Goal: Navigation & Orientation: Understand site structure

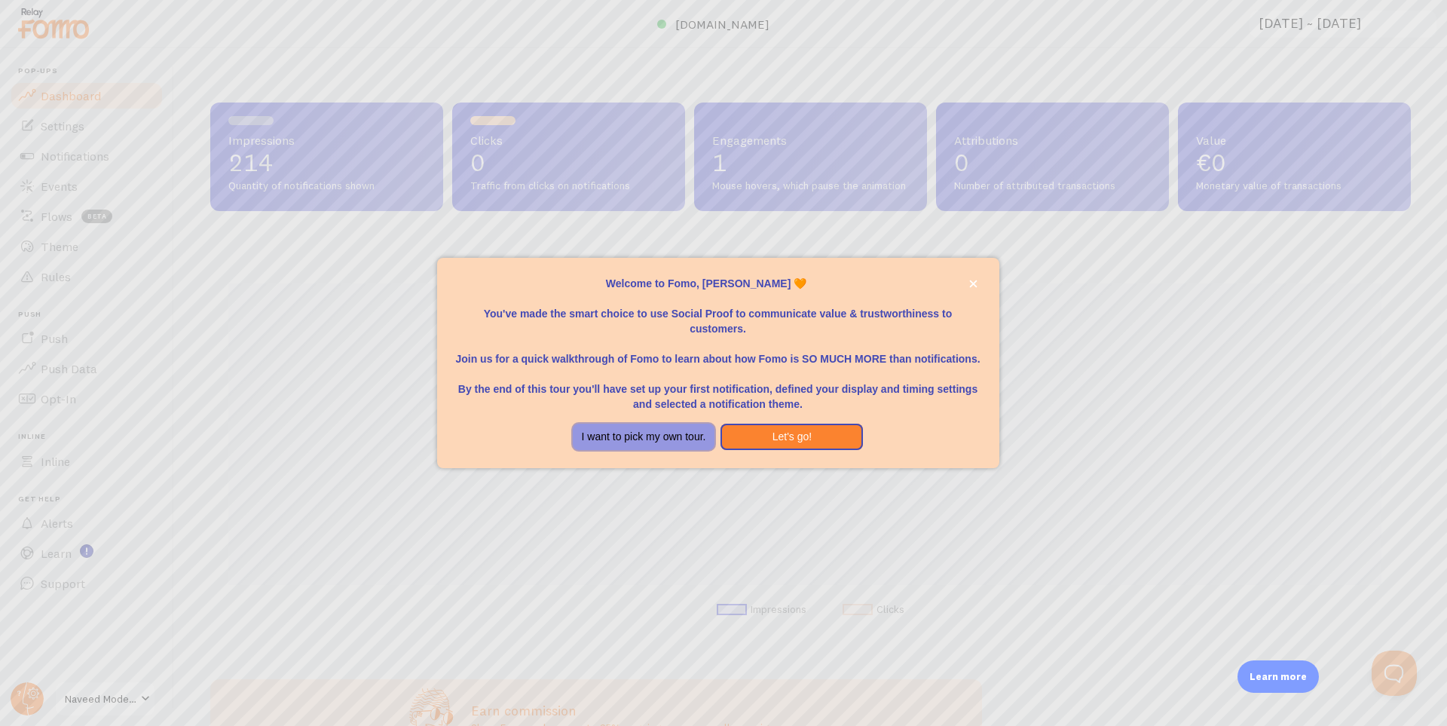
click at [695, 439] on button "I want to pick my own tour." at bounding box center [644, 437] width 142 height 27
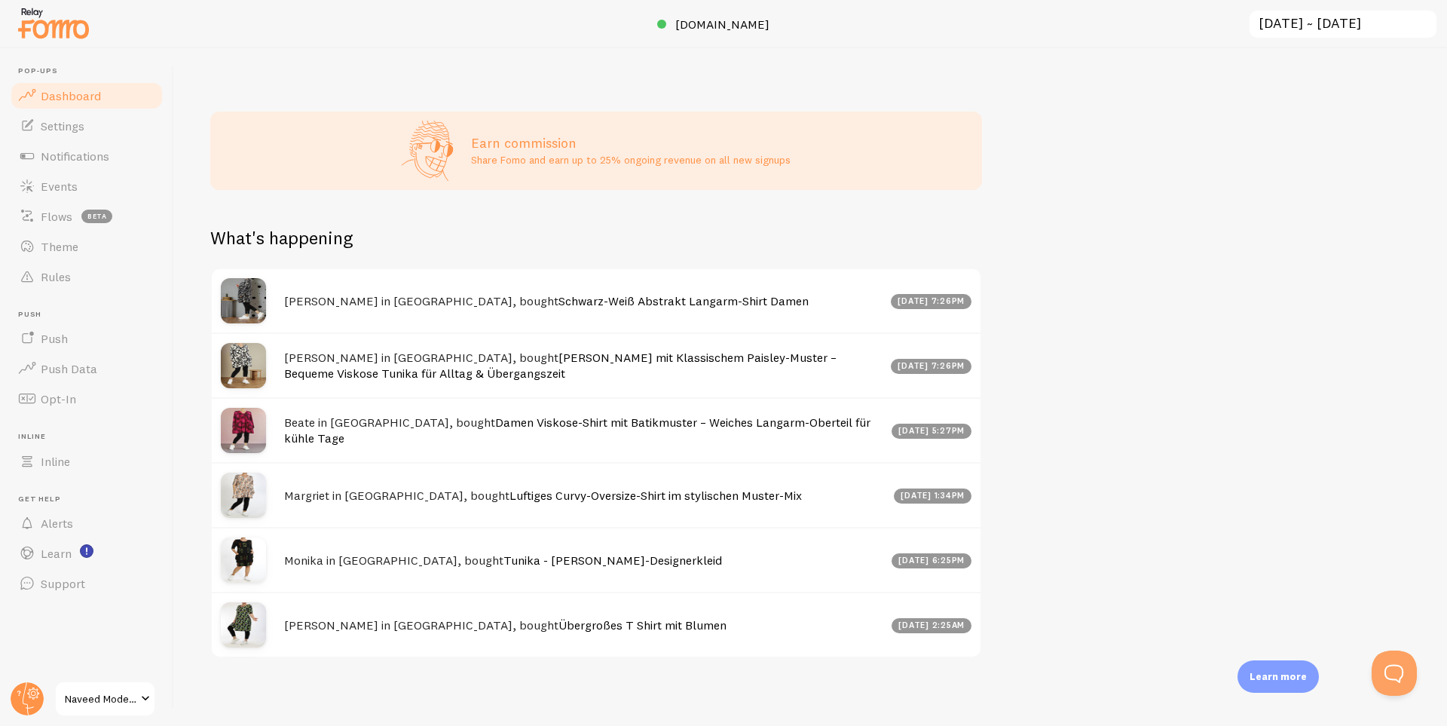
scroll to position [585, 0]
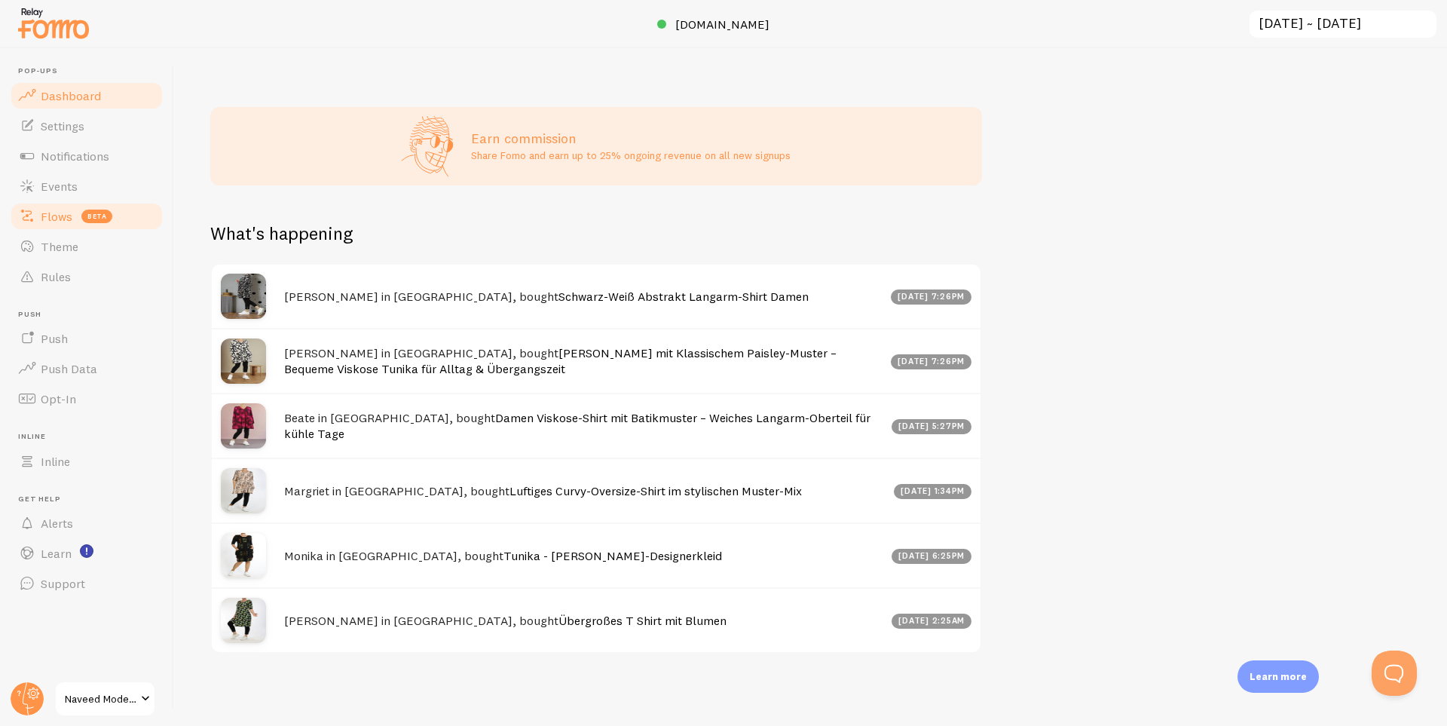
click at [62, 205] on link "Flows beta" at bounding box center [86, 216] width 155 height 30
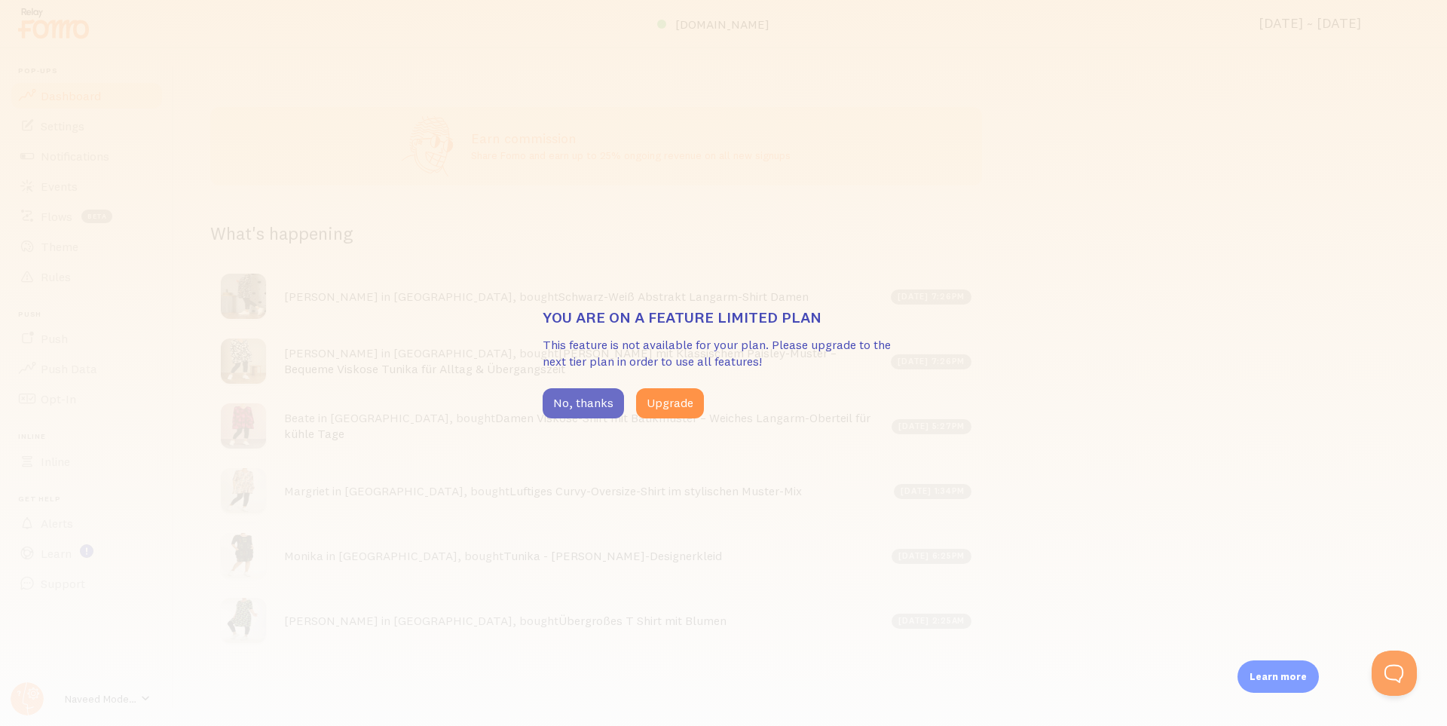
click at [601, 397] on button "No, thanks" at bounding box center [583, 403] width 81 height 30
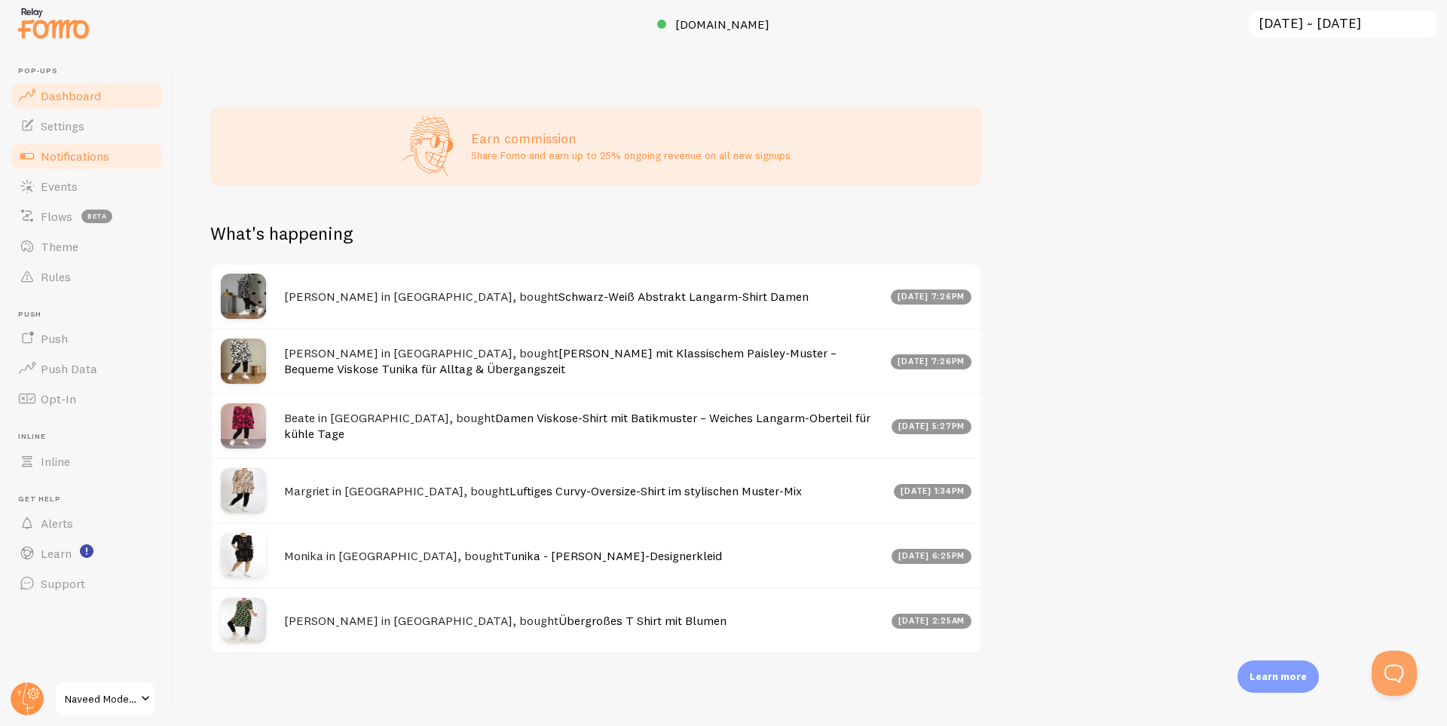
click at [44, 147] on link "Notifications" at bounding box center [86, 156] width 155 height 30
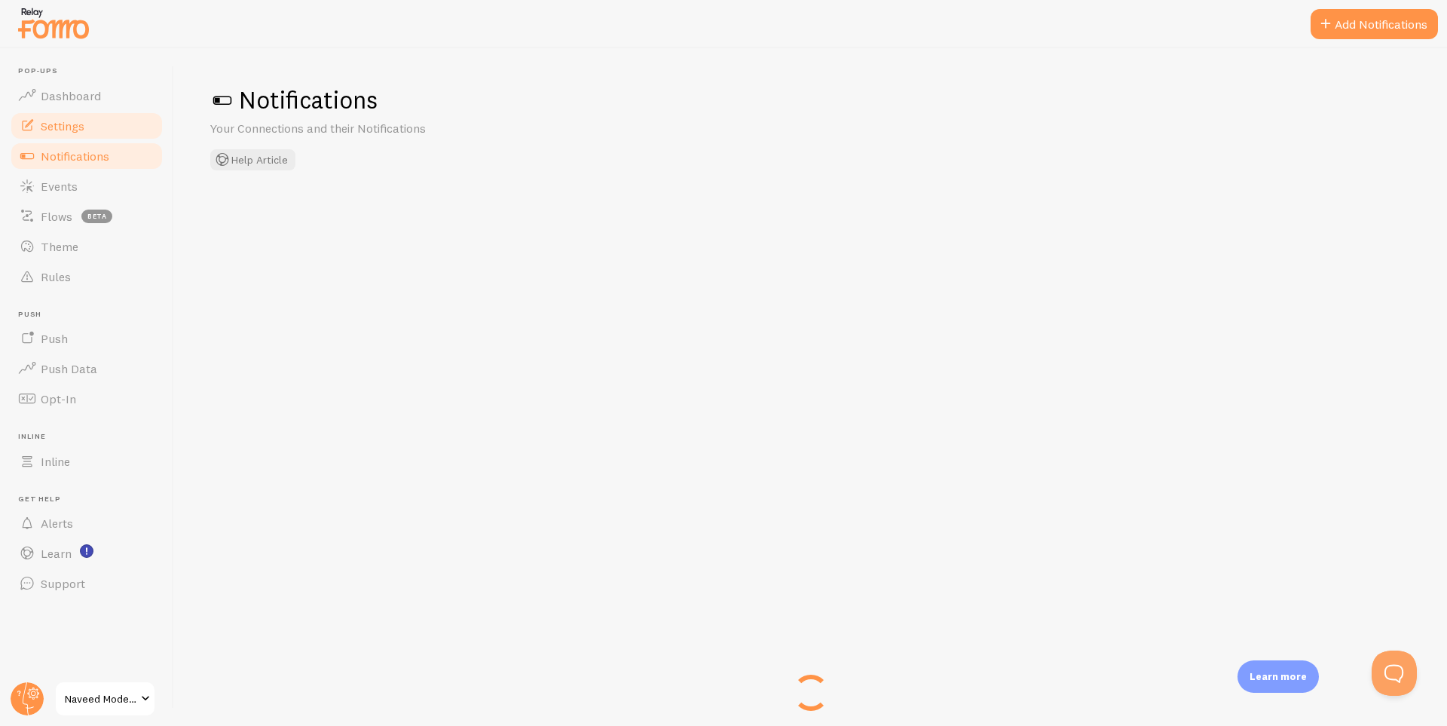
click at [60, 133] on link "Settings" at bounding box center [86, 126] width 155 height 30
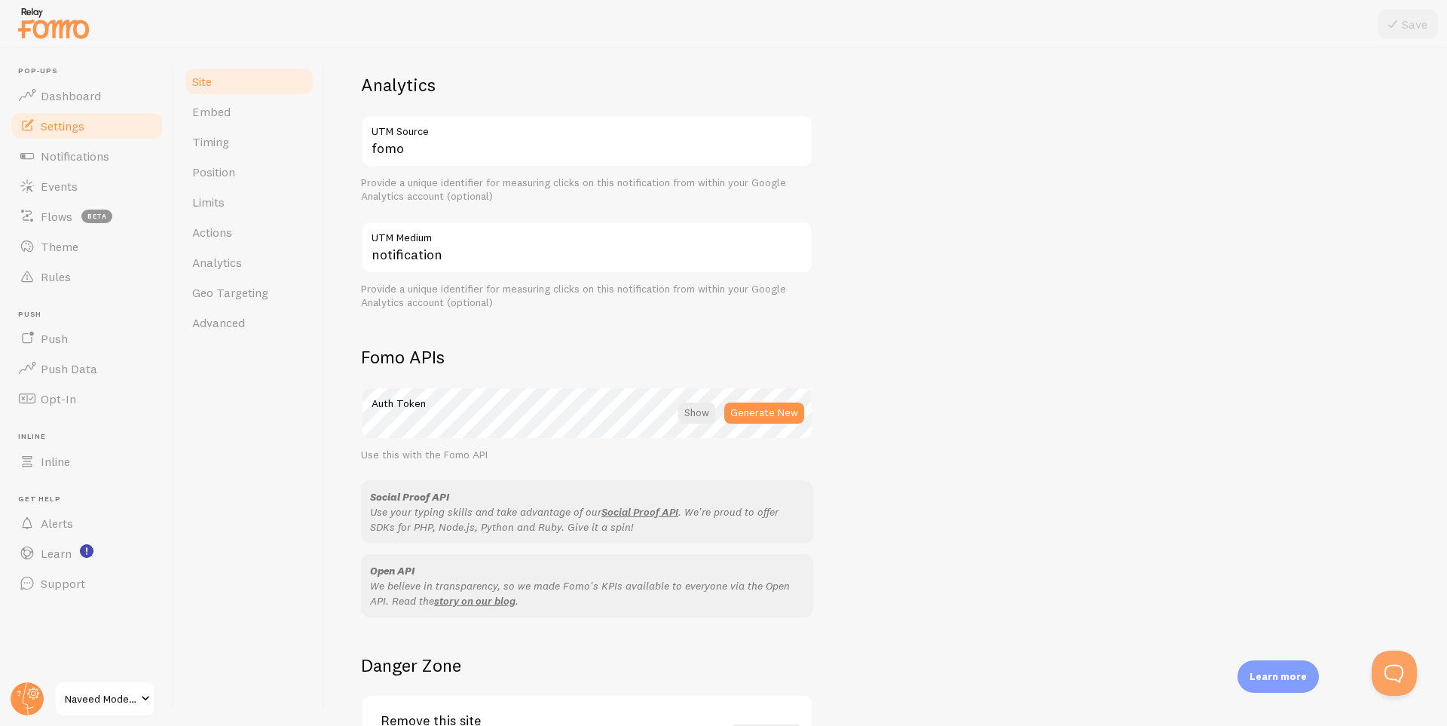
scroll to position [603, 0]
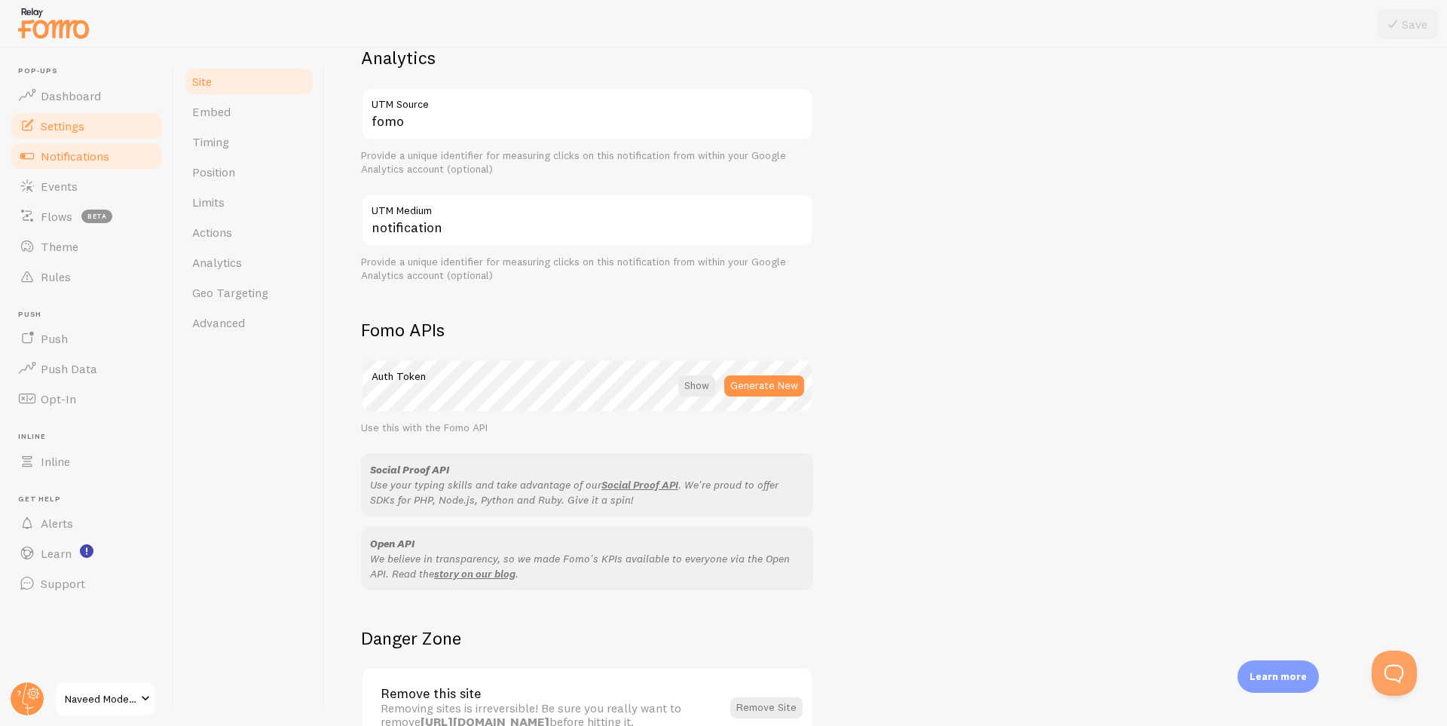
click at [81, 156] on span "Notifications" at bounding box center [75, 156] width 69 height 15
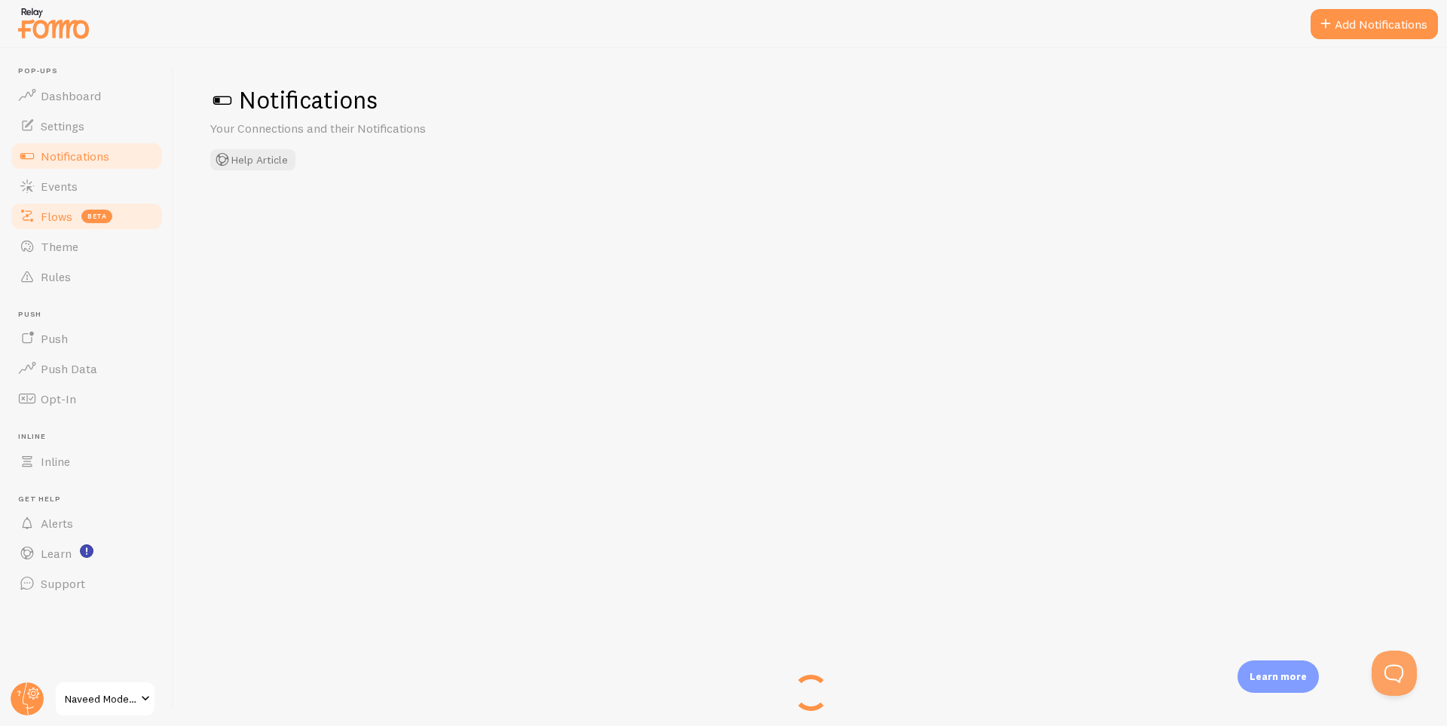
click at [57, 202] on link "Flows beta" at bounding box center [86, 216] width 155 height 30
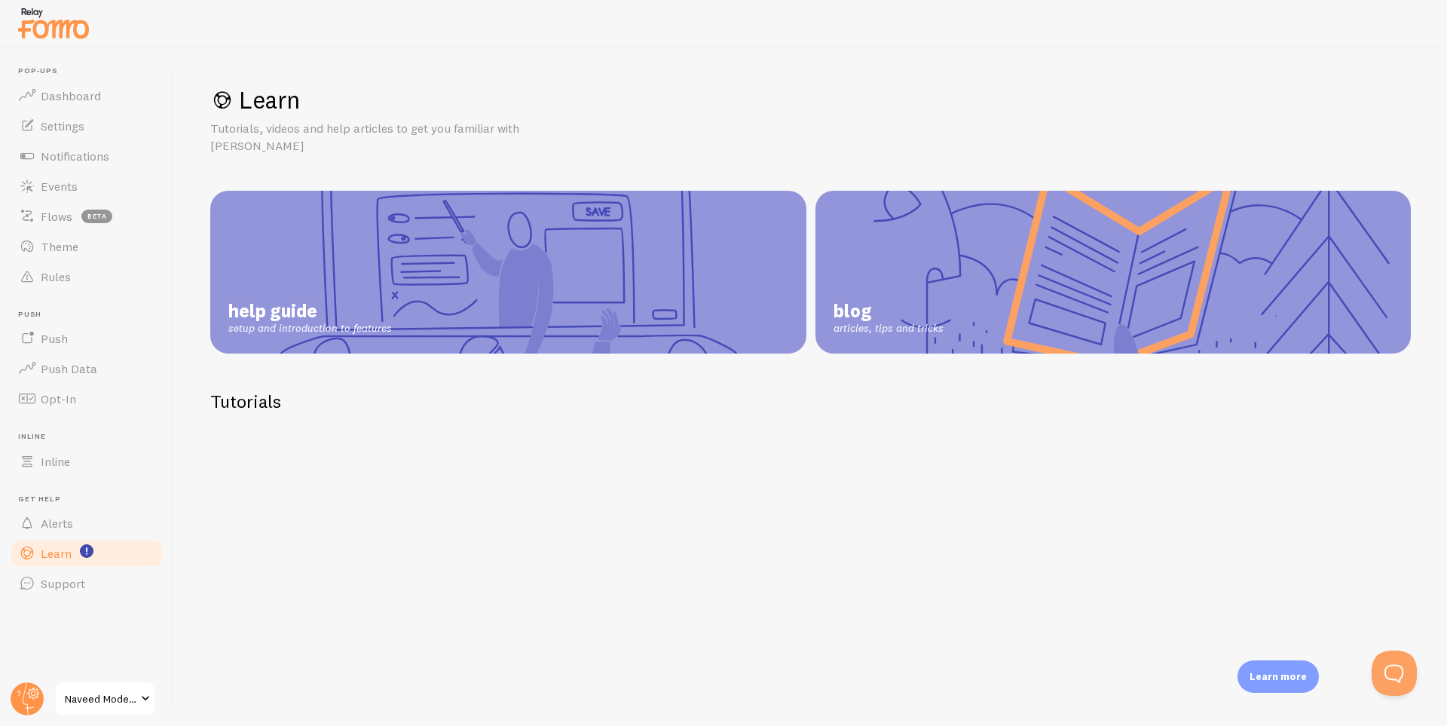
click at [862, 271] on link "blog articles, tips and tricks" at bounding box center [1114, 272] width 596 height 163
